Goal: Task Accomplishment & Management: Manage account settings

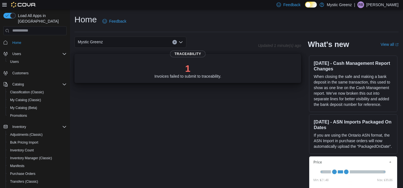
click at [175, 64] on p "1" at bounding box center [188, 68] width 67 height 11
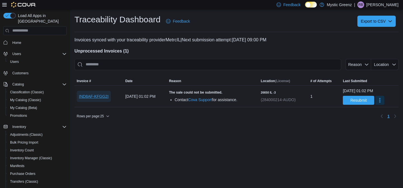
click at [99, 97] on span "IND8AF-KFGG2I" at bounding box center [94, 97] width 30 height 6
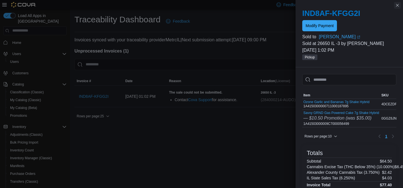
click at [399, 6] on button "Close this dialog" at bounding box center [397, 5] width 7 height 7
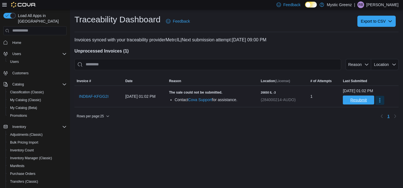
click at [357, 99] on span "Resubmit" at bounding box center [358, 100] width 17 height 6
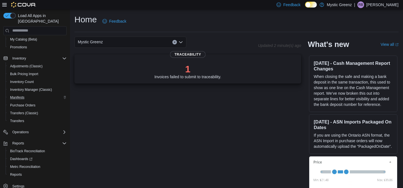
scroll to position [70, 0]
click at [21, 170] on span "Reports" at bounding box center [16, 173] width 12 height 7
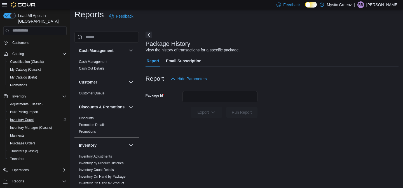
scroll to position [30, 0]
click at [39, 68] on span "My Catalog (Classic)" at bounding box center [25, 70] width 31 height 4
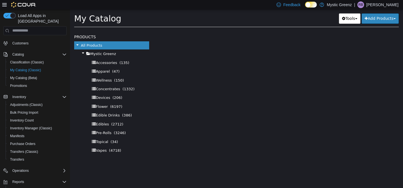
select select "**********"
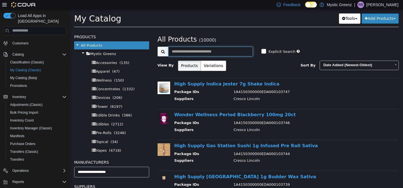
click at [182, 51] on input "text" at bounding box center [210, 51] width 85 height 10
paste input "**********"
type input "**********"
select select "**********"
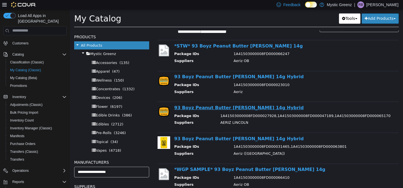
scroll to position [47, 0]
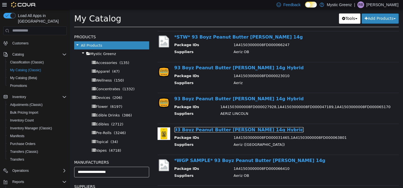
click at [253, 130] on link "93 Boyz Peanut Butter Mintz 14g Hybrid" at bounding box center [239, 129] width 130 height 5
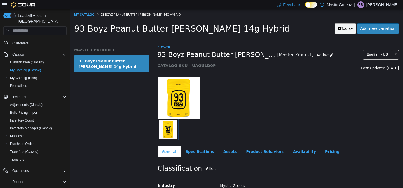
click at [344, 29] on button "Tools" at bounding box center [346, 28] width 22 height 10
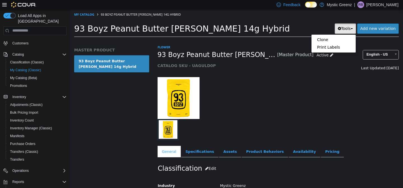
click at [320, 79] on div at bounding box center [278, 95] width 250 height 48
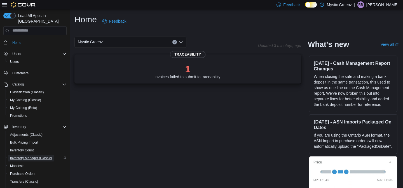
click at [38, 156] on span "Inventory Manager (Classic)" at bounding box center [31, 158] width 42 height 4
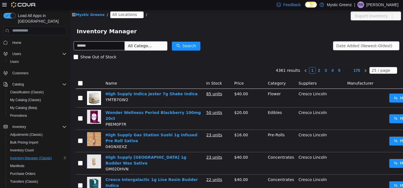
click at [138, 15] on icon "icon: close-circle" at bounding box center [139, 14] width 3 height 3
click at [124, 14] on span "All Locations" at bounding box center [124, 14] width 25 height 6
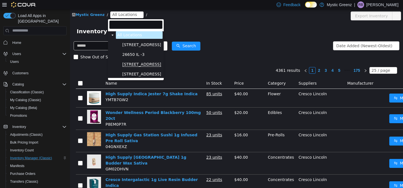
click at [139, 65] on span "360 S Green Mount Rd." at bounding box center [141, 64] width 39 height 5
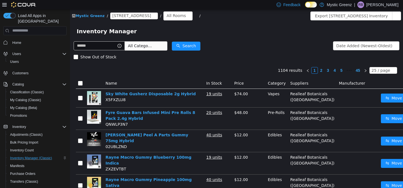
click at [153, 43] on span "All Categories" at bounding box center [140, 46] width 25 height 6
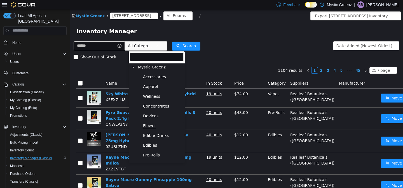
click at [154, 126] on span "Flower" at bounding box center [149, 125] width 13 height 5
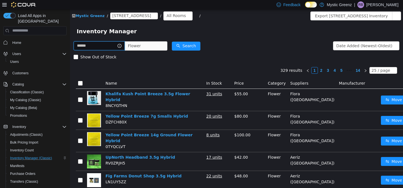
click at [108, 46] on input "text" at bounding box center [99, 45] width 51 height 9
type input "*******"
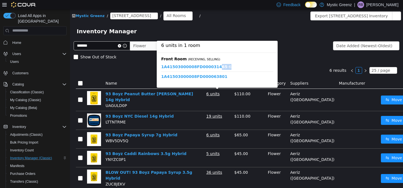
drag, startPoint x: 232, startPoint y: 67, endPoint x: 219, endPoint y: 66, distance: 13.7
click at [219, 66] on span "1A41503000008FD000031465 - 6 units" at bounding box center [217, 67] width 112 height 6
drag, startPoint x: 233, startPoint y: 76, endPoint x: 221, endPoint y: 76, distance: 12.1
click at [221, 76] on span "1A41503000008FD000063801 - 0 units" at bounding box center [217, 77] width 112 height 6
click at [219, 66] on link "1A41503000008FD000031465" at bounding box center [194, 66] width 66 height 5
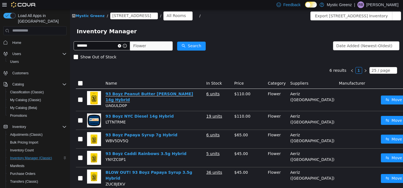
click at [169, 95] on link "93 Boyz Peanut Butter Mintz 14g Hybrid" at bounding box center [150, 97] width 88 height 11
click at [170, 95] on link "93 Boyz Peanut Butter Mintz 14g Hybrid" at bounding box center [150, 97] width 88 height 11
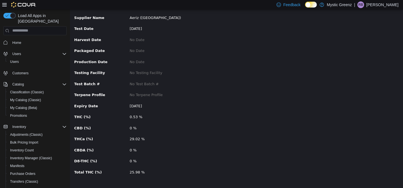
scroll to position [107, 0]
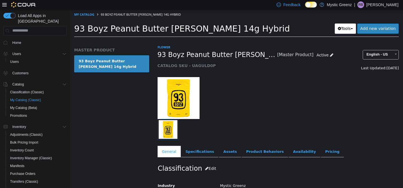
scroll to position [31, 0]
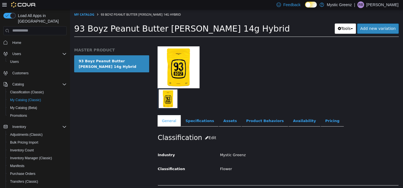
click at [323, 127] on div "Classification Edit Industry Mystic Greenz Classification Flower Cancel Save Ch…" at bounding box center [279, 156] width 242 height 59
click at [324, 121] on link "Pricing" at bounding box center [332, 121] width 23 height 12
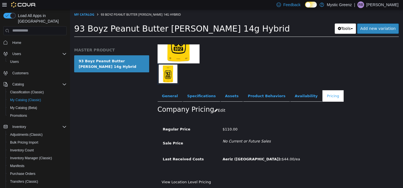
scroll to position [57, 0]
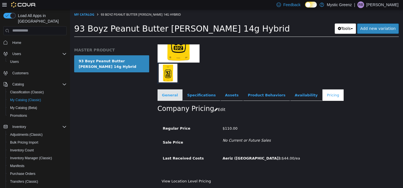
click at [168, 97] on link "General" at bounding box center [170, 95] width 25 height 12
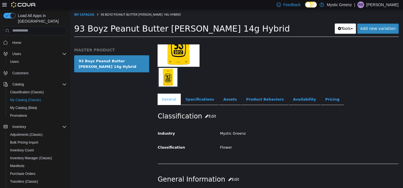
scroll to position [12, 0]
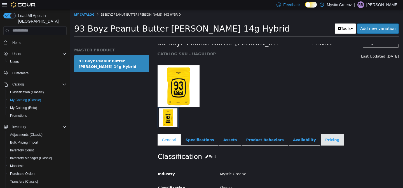
click at [321, 143] on link "Pricing" at bounding box center [332, 140] width 23 height 12
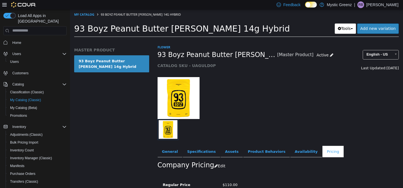
scroll to position [57, 0]
